Goal: Transaction & Acquisition: Purchase product/service

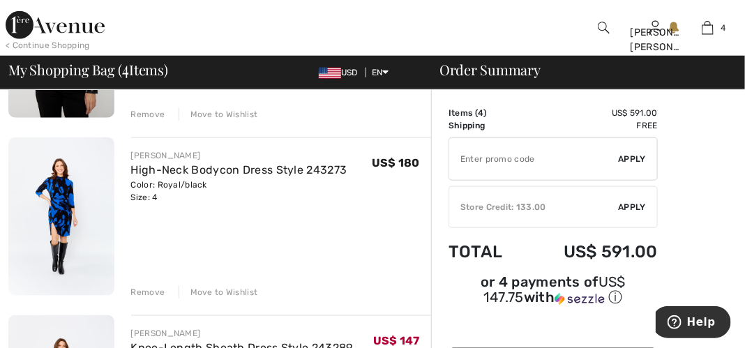
scroll to position [439, 0]
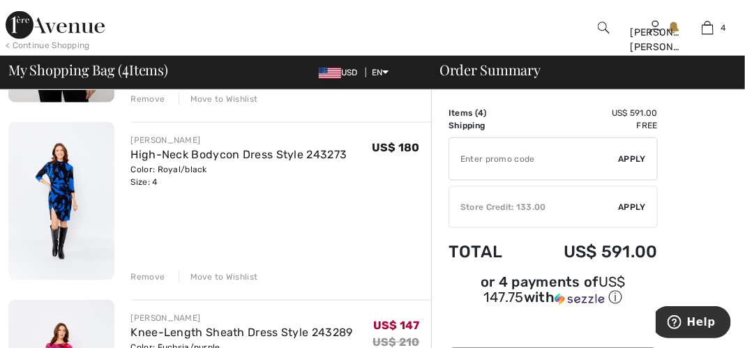
drag, startPoint x: 740, startPoint y: 121, endPoint x: 740, endPoint y: 149, distance: 27.2
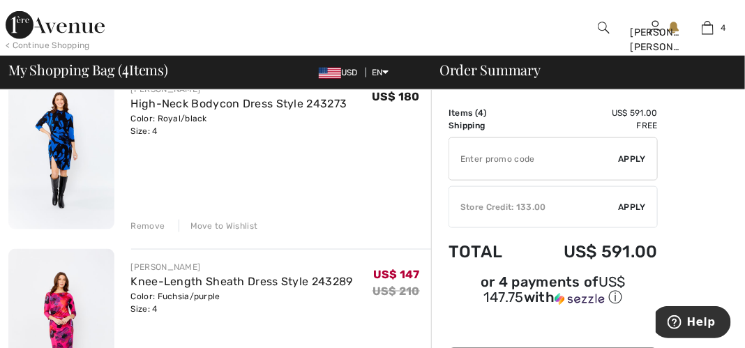
scroll to position [480, 0]
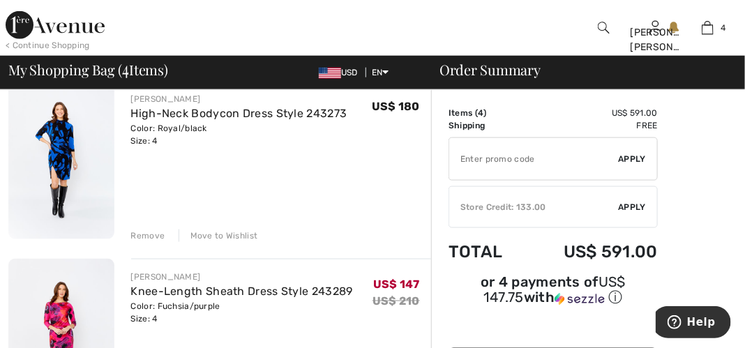
click at [742, 170] on div "Order Summary Details Items ( 4 ) US$ 591.00 Promo code US$ 0.00 Shipping Free …" at bounding box center [588, 339] width 314 height 1458
click at [738, 159] on div "Order Summary Details Items ( 4 ) US$ 591.00 Promo code US$ 0.00 Shipping Free …" at bounding box center [588, 339] width 314 height 1458
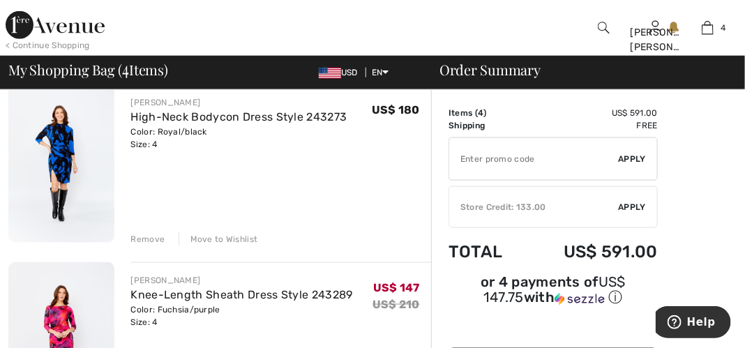
scroll to position [428, 0]
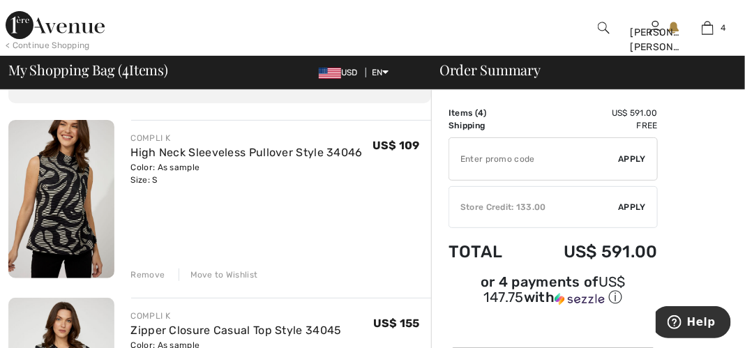
scroll to position [61, 0]
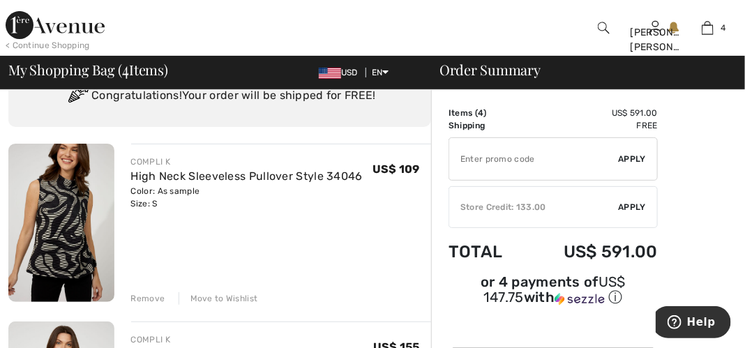
click at [61, 200] on img at bounding box center [61, 223] width 106 height 158
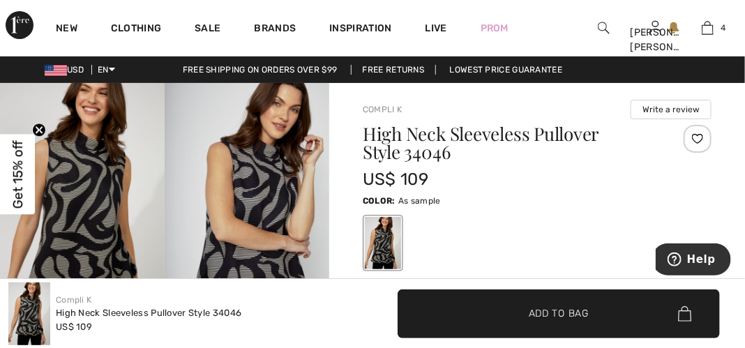
scroll to position [34, 0]
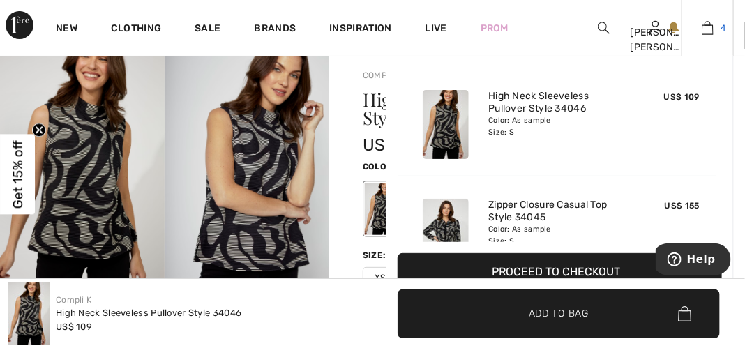
click at [711, 24] on img at bounding box center [708, 28] width 12 height 17
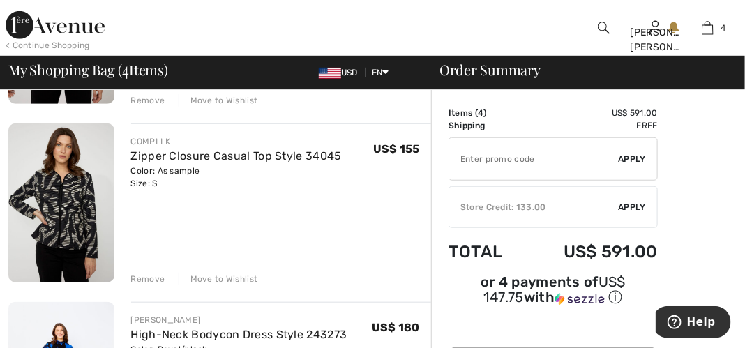
scroll to position [274, 0]
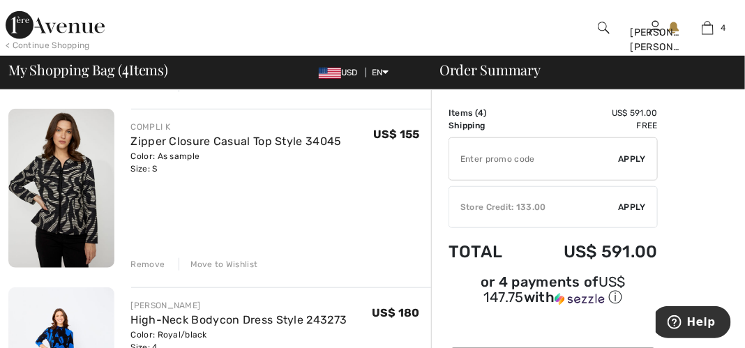
click at [149, 262] on div "Remove" at bounding box center [148, 264] width 34 height 13
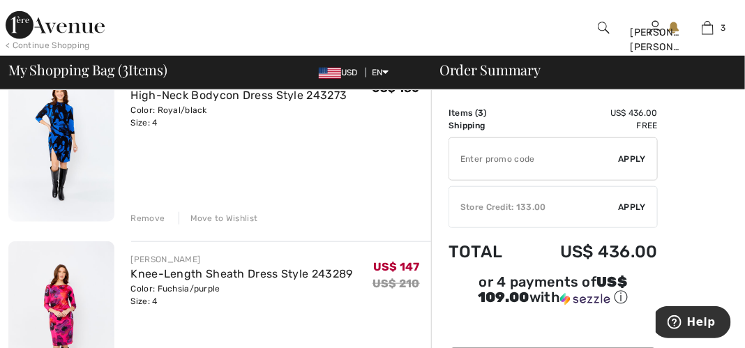
scroll to position [316, 0]
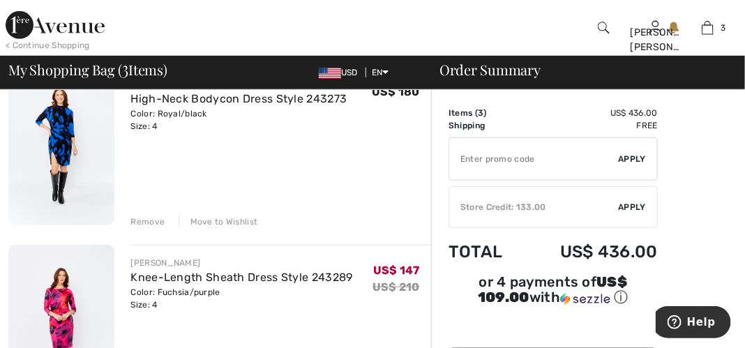
click at [152, 219] on div "Remove" at bounding box center [148, 222] width 34 height 13
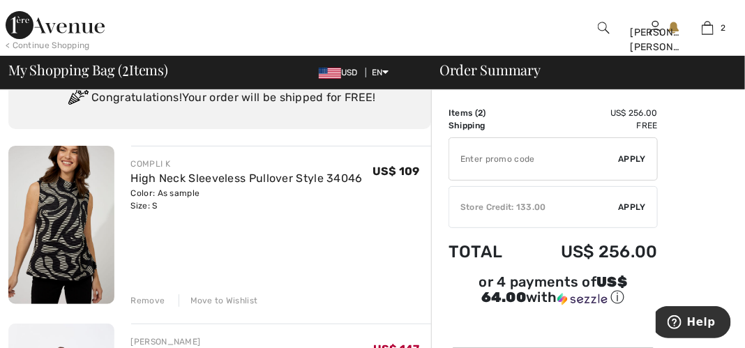
scroll to position [37, 0]
